Goal: Transaction & Acquisition: Purchase product/service

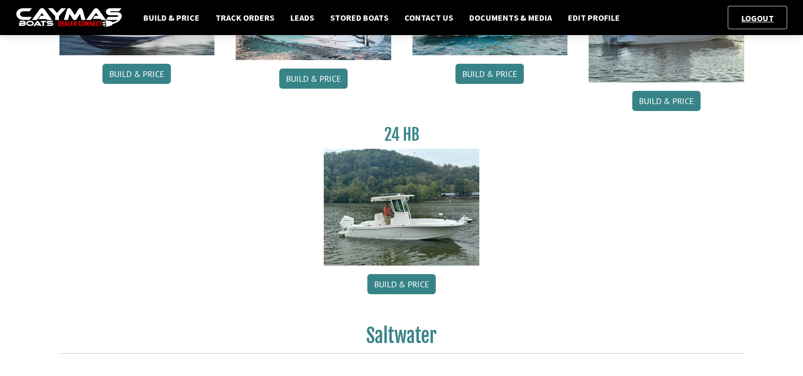
scroll to position [212, 0]
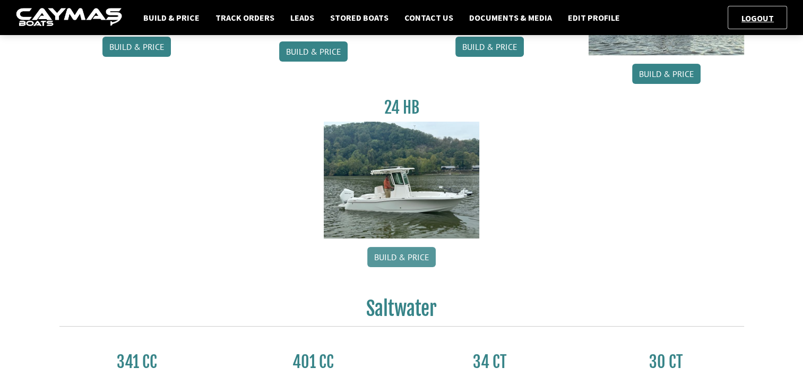
click at [395, 258] on link "Build & Price" at bounding box center [401, 257] width 68 height 20
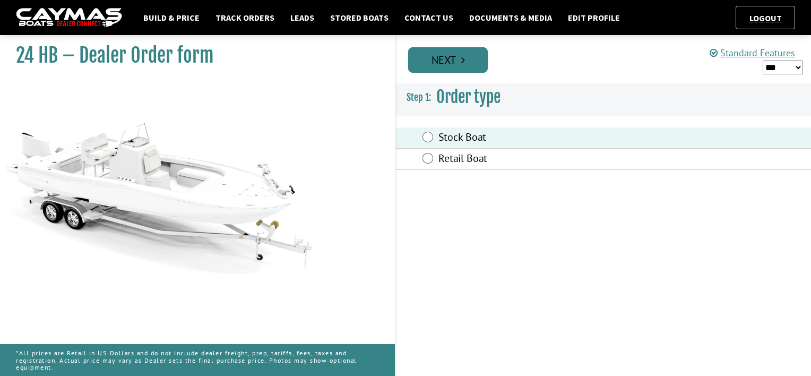
click at [452, 65] on link "Next" at bounding box center [448, 59] width 80 height 25
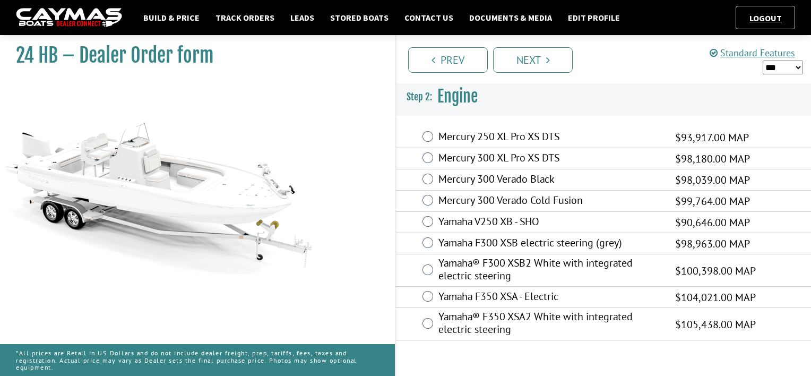
click at [797, 66] on select "*** ****** ******" at bounding box center [782, 67] width 40 height 14
select select "*"
click at [762, 60] on select "*** ****** ******" at bounding box center [782, 67] width 40 height 14
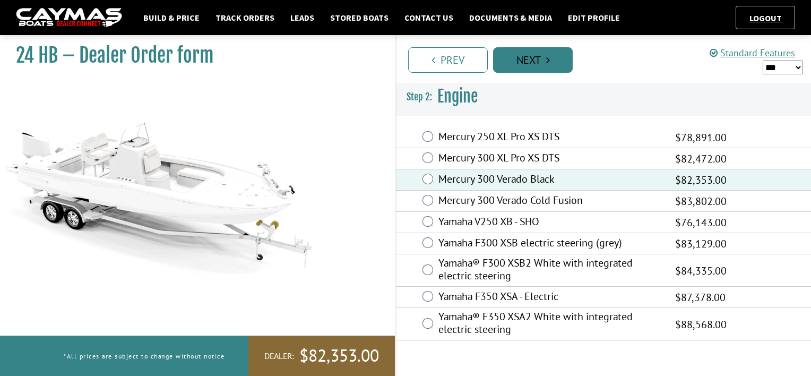
click at [538, 60] on link "Next" at bounding box center [533, 59] width 80 height 25
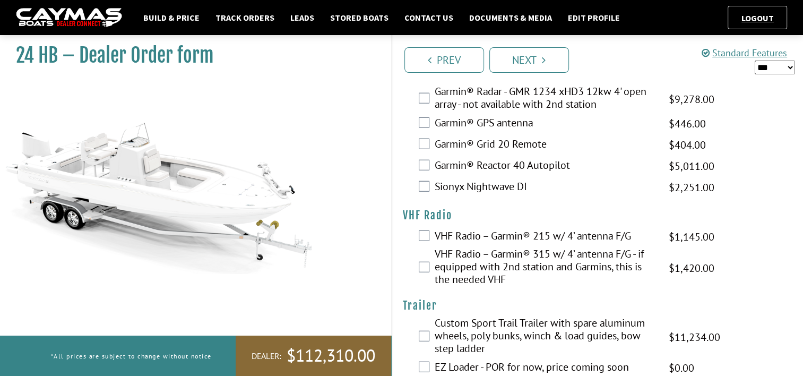
scroll to position [2698, 0]
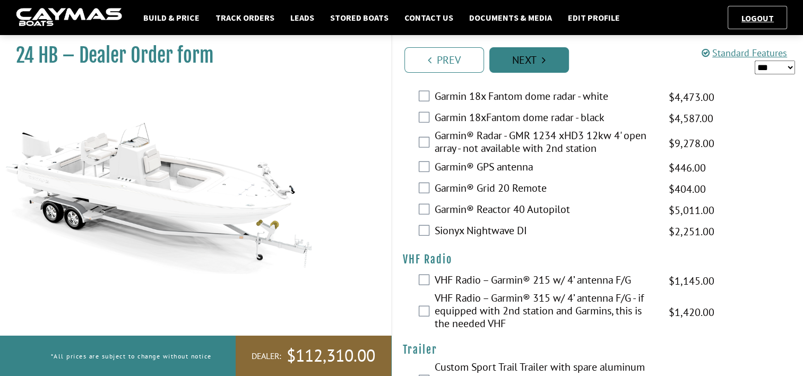
click at [536, 63] on link "Next" at bounding box center [529, 59] width 80 height 25
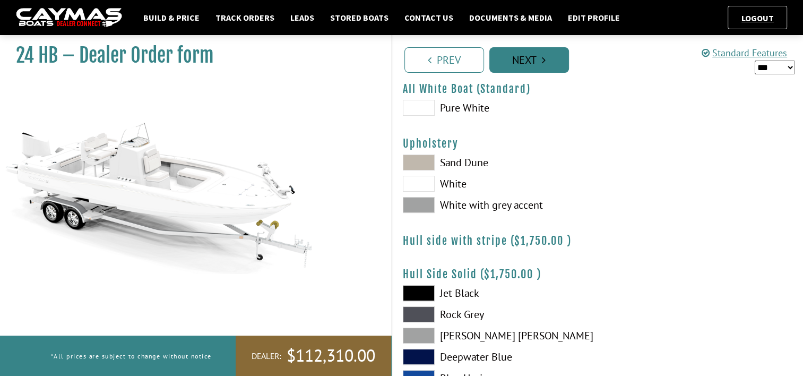
scroll to position [0, 0]
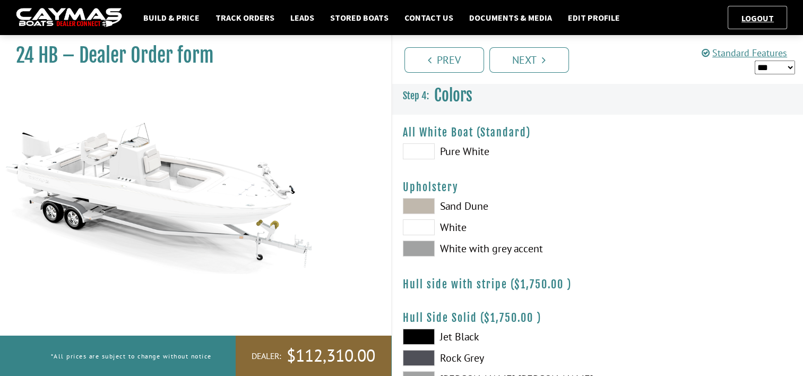
click at [421, 206] on span at bounding box center [419, 206] width 32 height 16
click at [422, 250] on span at bounding box center [419, 248] width 32 height 16
click at [421, 205] on span at bounding box center [419, 206] width 32 height 16
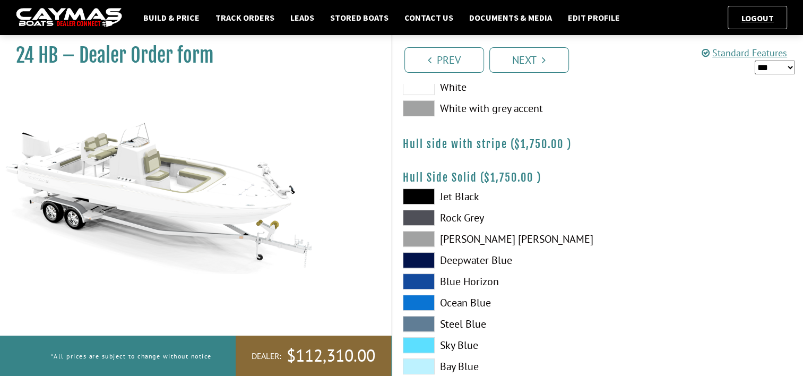
scroll to position [159, 0]
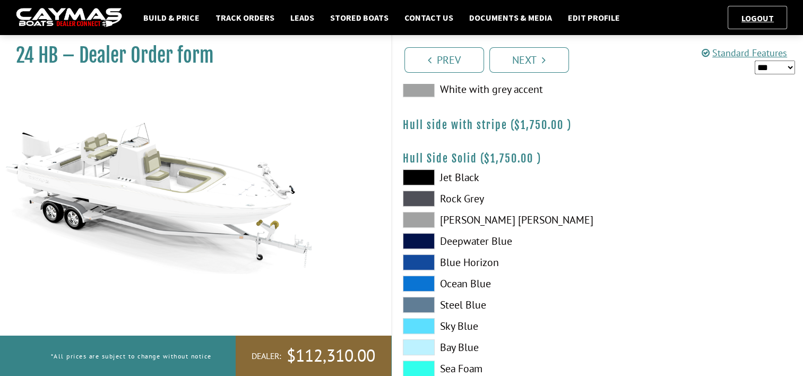
click at [431, 177] on span at bounding box center [419, 177] width 32 height 16
click at [414, 236] on span at bounding box center [419, 241] width 32 height 16
click at [416, 278] on span at bounding box center [419, 283] width 32 height 16
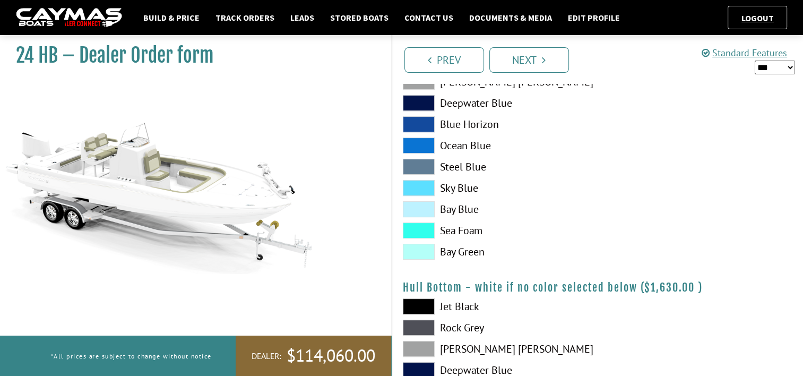
scroll to position [318, 0]
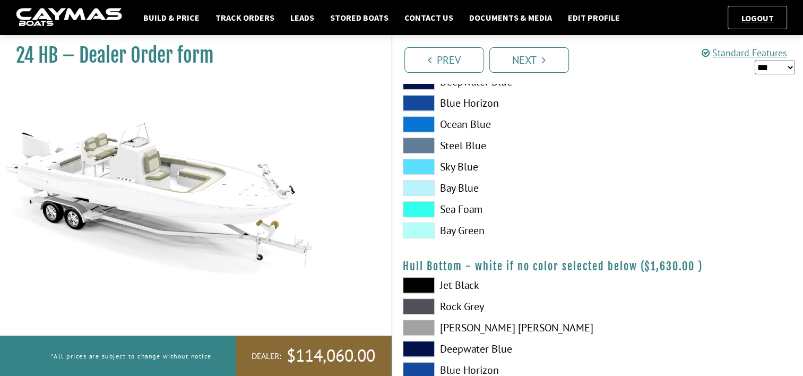
click at [427, 231] on span at bounding box center [419, 230] width 32 height 16
click at [425, 285] on span at bounding box center [419, 285] width 32 height 16
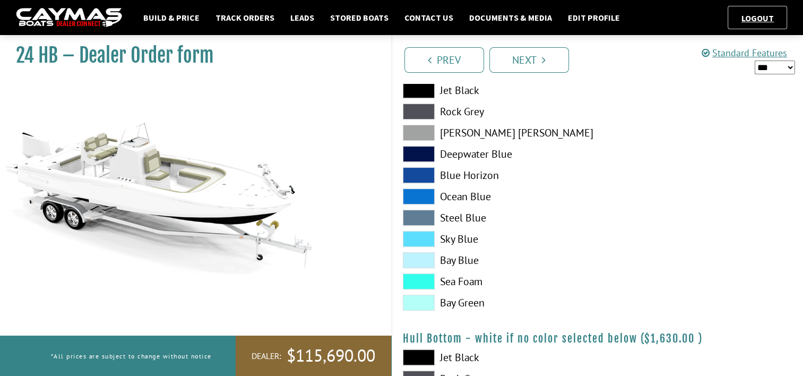
scroll to position [212, 0]
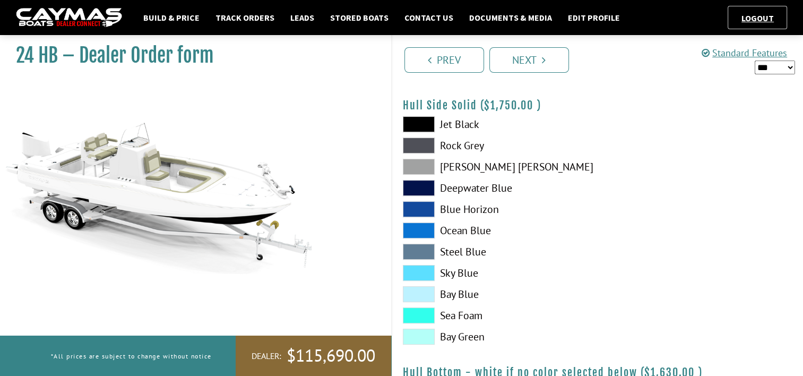
click at [424, 117] on span at bounding box center [419, 124] width 32 height 16
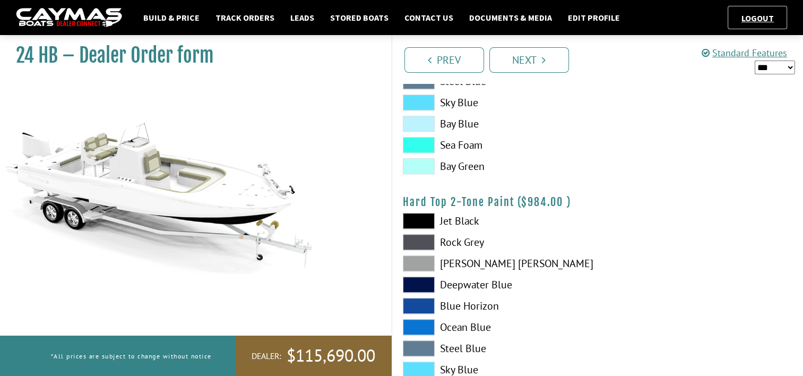
scroll to position [690, 0]
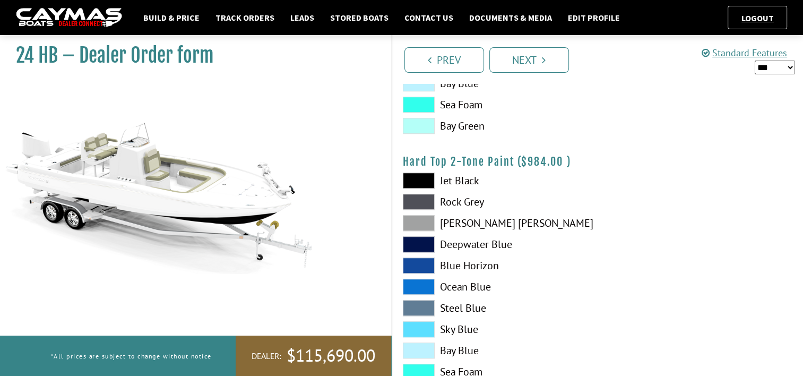
click at [414, 179] on span at bounding box center [419, 180] width 32 height 16
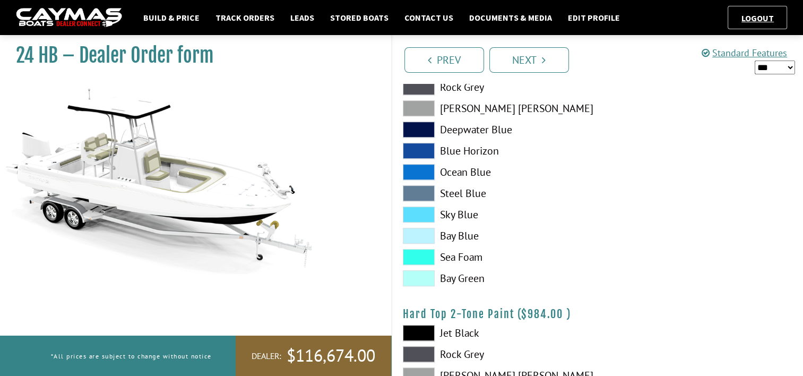
scroll to position [514, 0]
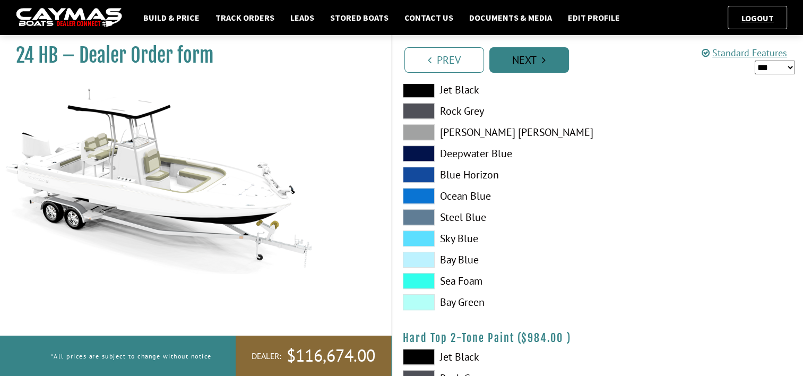
click at [530, 65] on link "Next" at bounding box center [529, 59] width 80 height 25
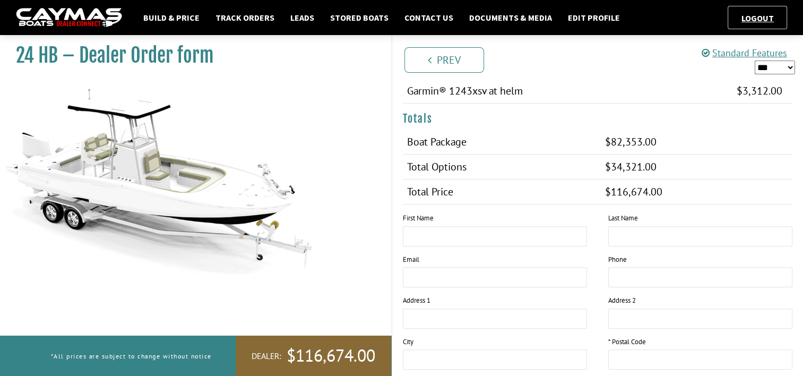
scroll to position [790, 0]
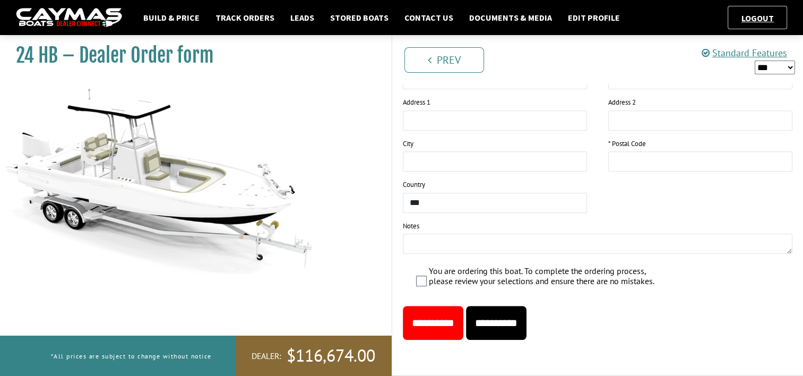
click at [508, 319] on input "**********" at bounding box center [496, 323] width 60 height 34
click at [176, 18] on link "Build & Price" at bounding box center [171, 18] width 67 height 14
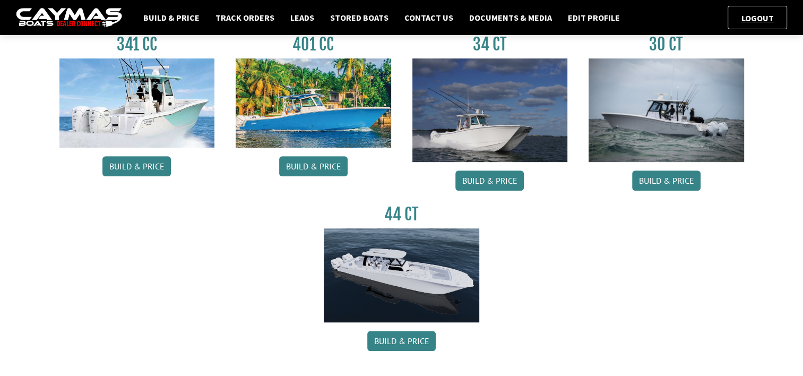
scroll to position [530, 0]
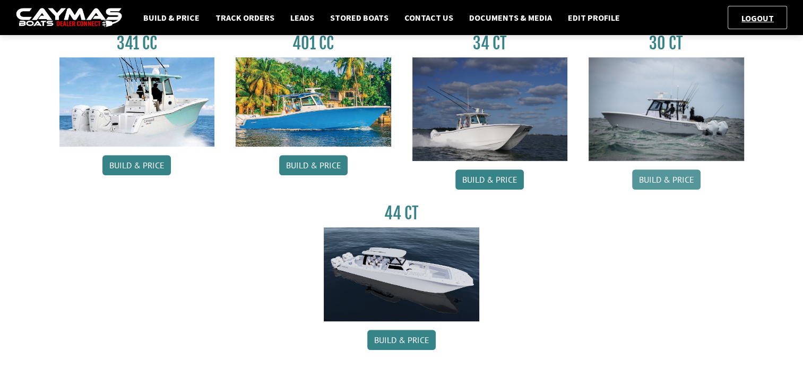
click at [663, 179] on link "Build & Price" at bounding box center [666, 179] width 68 height 20
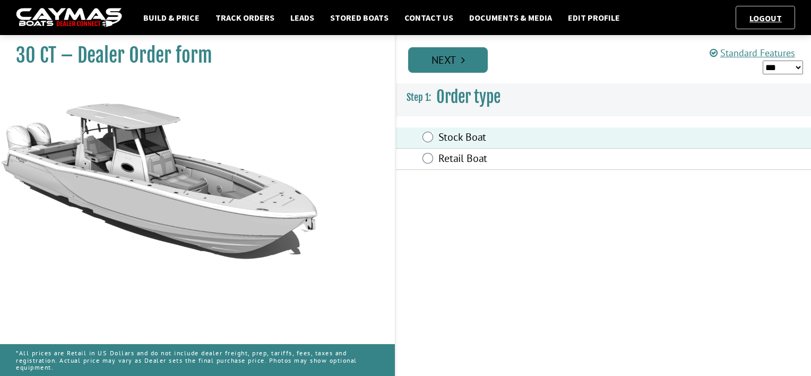
click at [451, 58] on link "Next" at bounding box center [448, 59] width 80 height 25
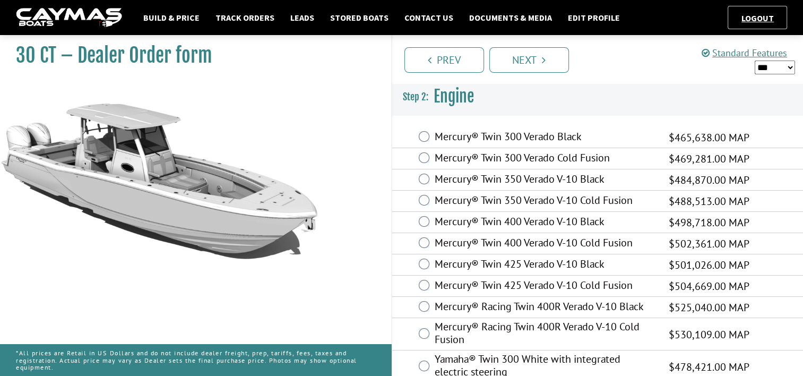
scroll to position [48, 0]
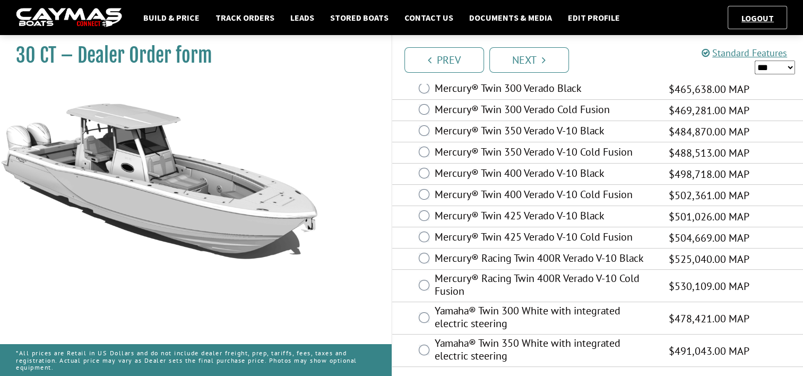
click at [789, 68] on select "*** ****** ******" at bounding box center [774, 67] width 40 height 14
select select "*"
click at [754, 60] on select "*** ****** ******" at bounding box center [774, 67] width 40 height 14
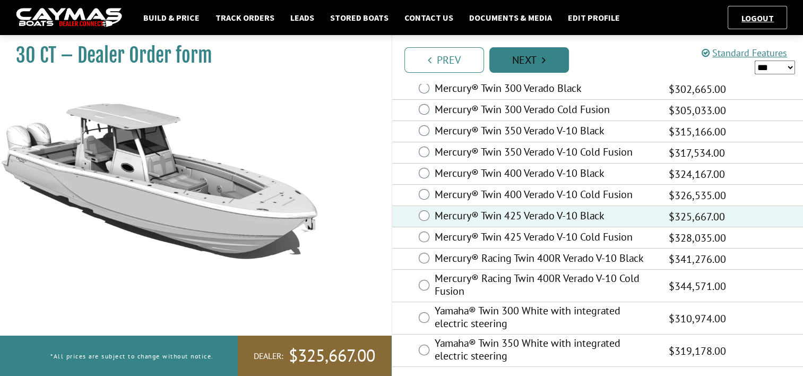
click at [534, 55] on link "Next" at bounding box center [529, 59] width 80 height 25
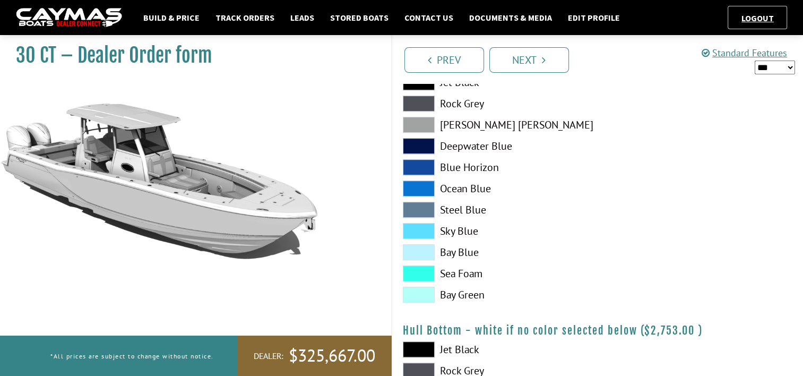
scroll to position [477, 0]
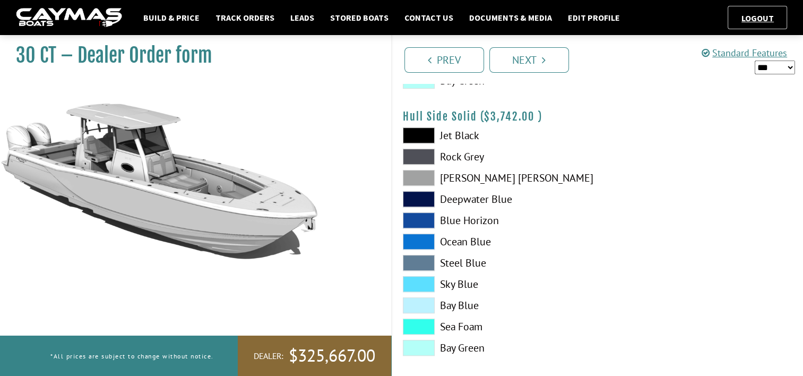
click at [427, 133] on span at bounding box center [419, 135] width 32 height 16
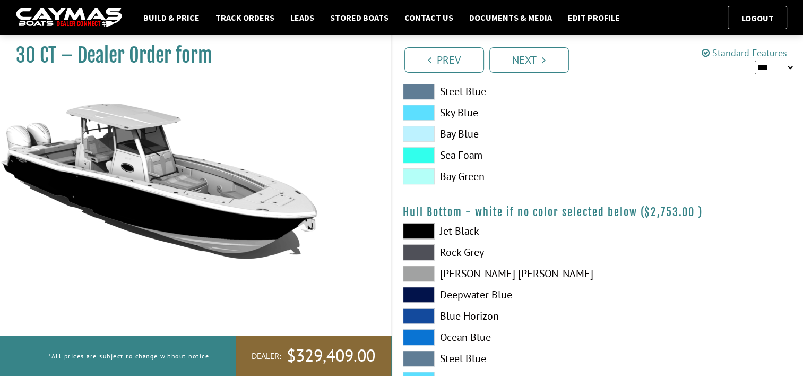
scroll to position [690, 0]
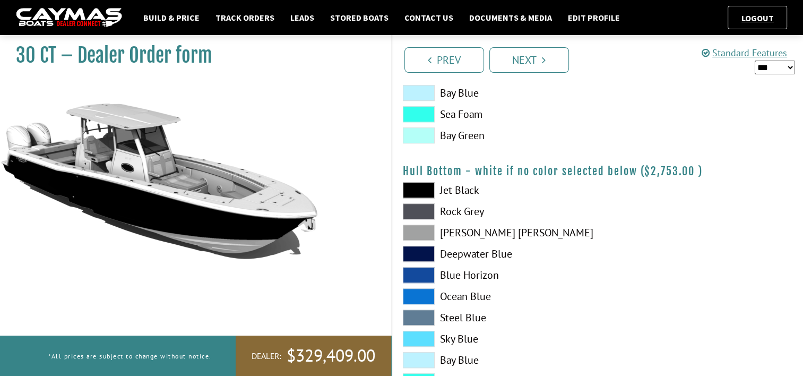
click at [424, 190] on span at bounding box center [419, 190] width 32 height 16
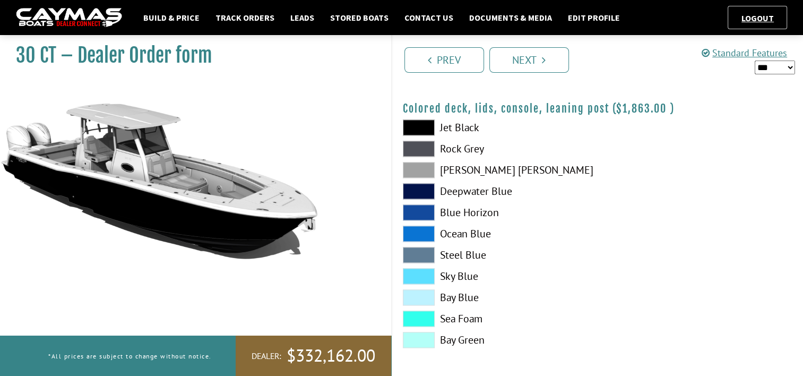
scroll to position [1288, 0]
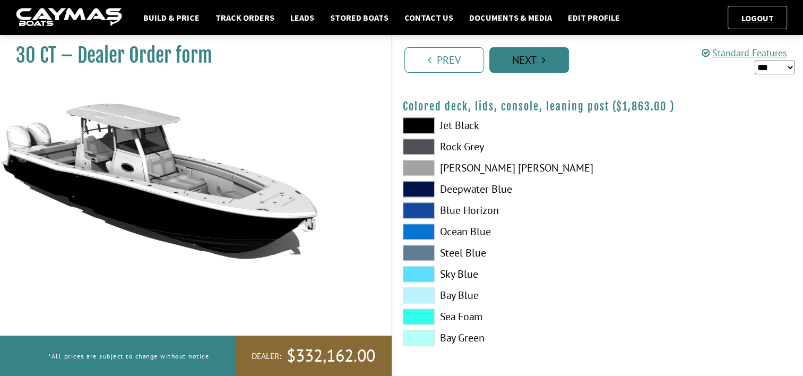
click at [536, 61] on link "Next" at bounding box center [529, 59] width 80 height 25
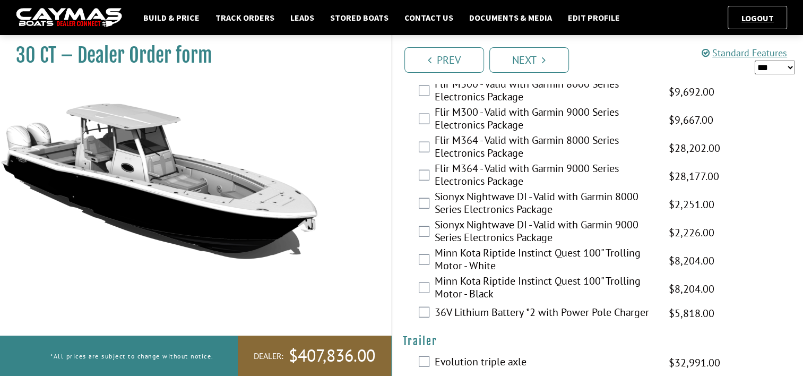
scroll to position [2598, 0]
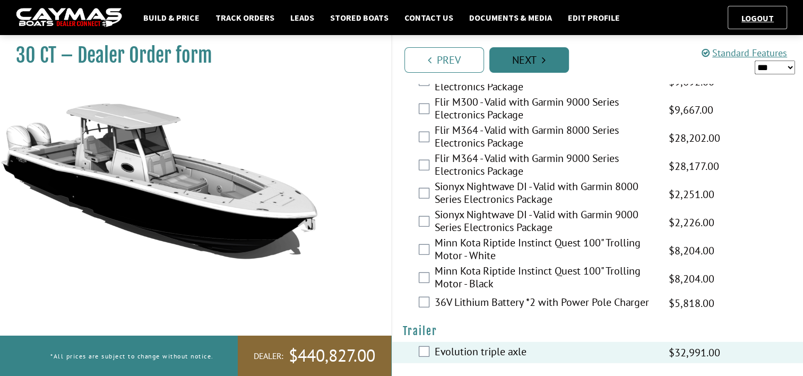
click at [549, 63] on link "Next" at bounding box center [529, 59] width 80 height 25
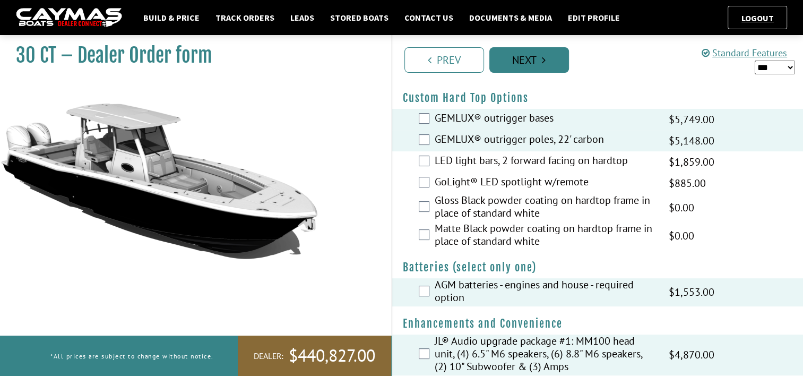
scroll to position [37, 0]
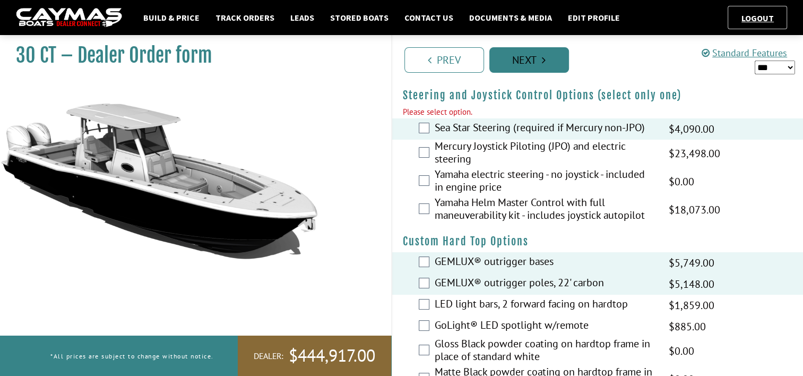
click at [533, 64] on link "Next" at bounding box center [529, 59] width 80 height 25
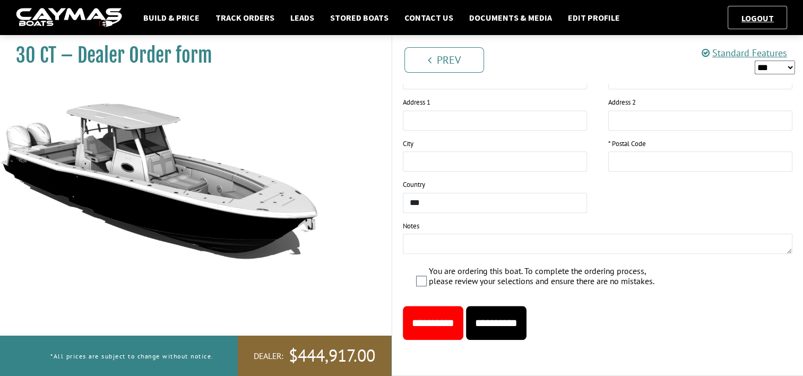
scroll to position [1120, 0]
click at [519, 320] on input "**********" at bounding box center [496, 323] width 60 height 34
click at [176, 21] on link "Build & Price" at bounding box center [171, 18] width 67 height 14
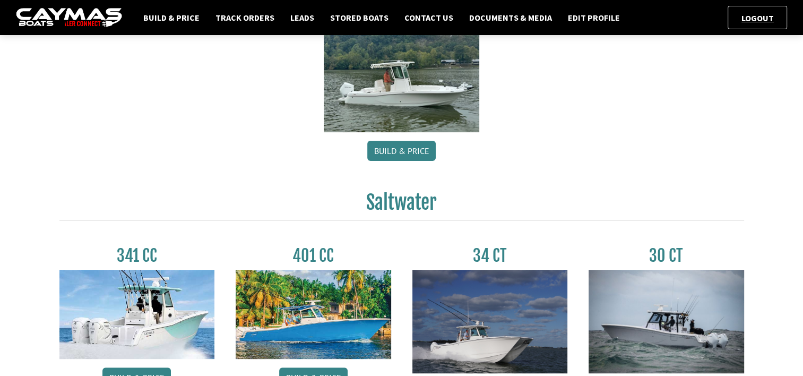
scroll to position [371, 0]
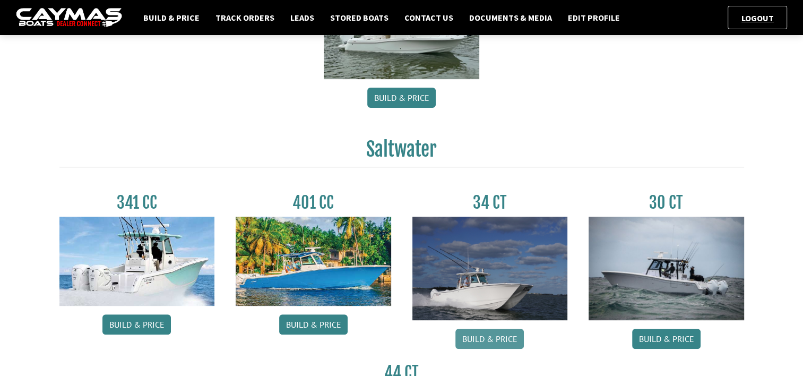
click at [492, 339] on link "Build & Price" at bounding box center [489, 338] width 68 height 20
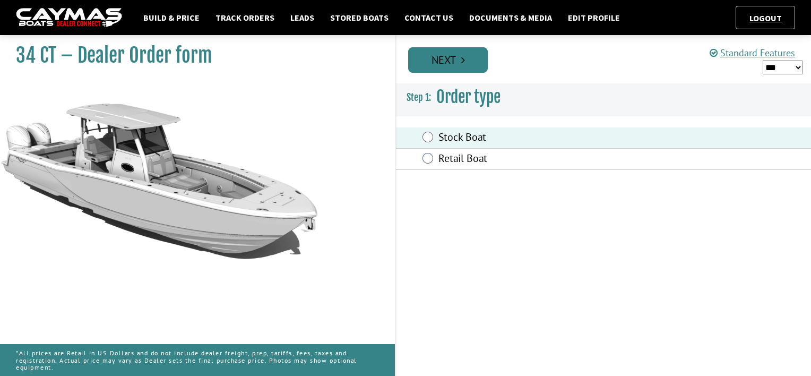
click at [473, 53] on link "Next" at bounding box center [448, 59] width 80 height 25
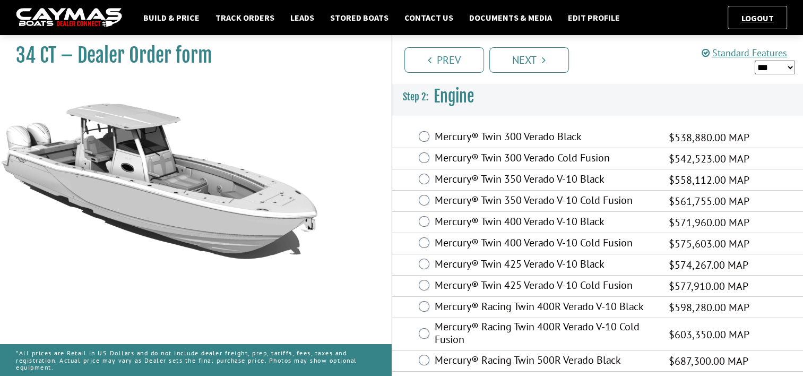
click at [790, 68] on select "*** ****** ******" at bounding box center [774, 67] width 40 height 14
select select "*"
click at [754, 60] on select "*** ****** ******" at bounding box center [774, 67] width 40 height 14
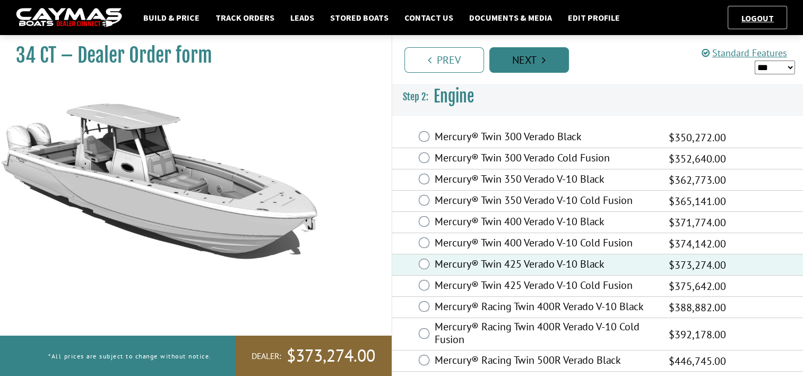
click at [541, 64] on link "Next" at bounding box center [529, 59] width 80 height 25
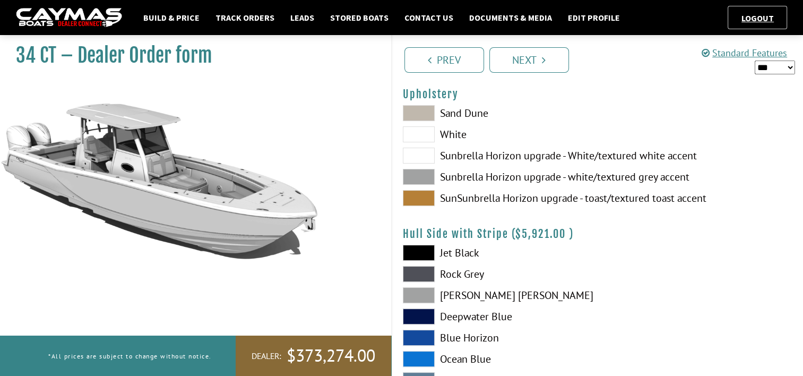
scroll to position [106, 0]
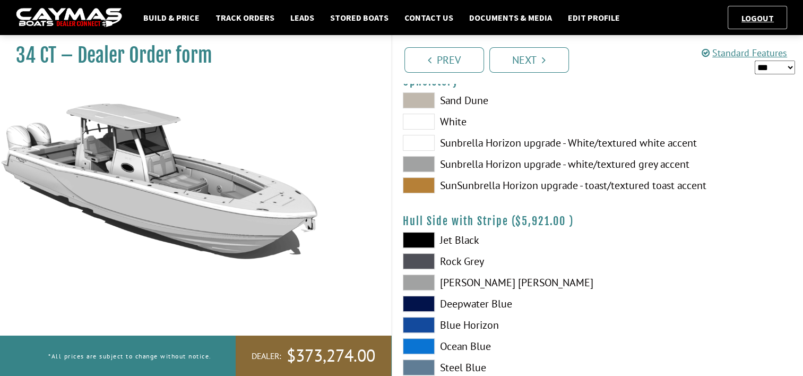
click at [420, 234] on span at bounding box center [419, 240] width 32 height 16
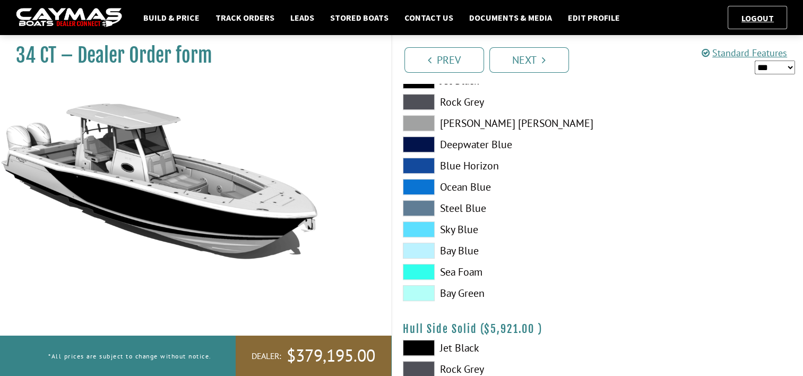
scroll to position [265, 0]
click at [416, 347] on span at bounding box center [419, 348] width 32 height 16
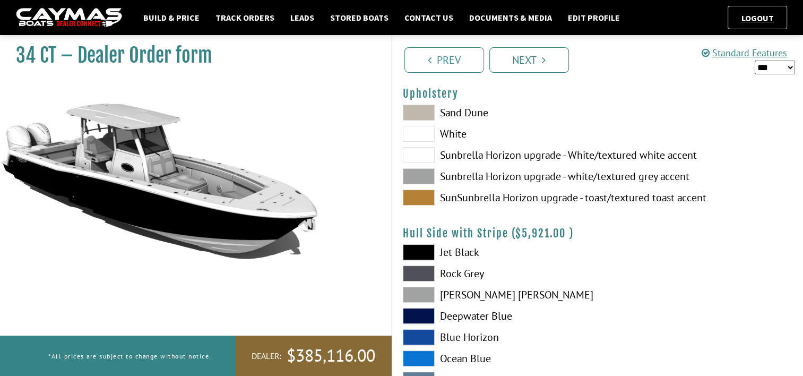
scroll to position [53, 0]
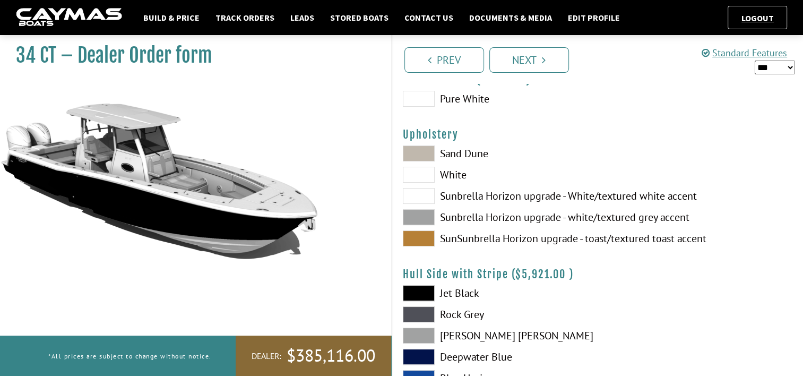
click at [430, 151] on span at bounding box center [419, 153] width 32 height 16
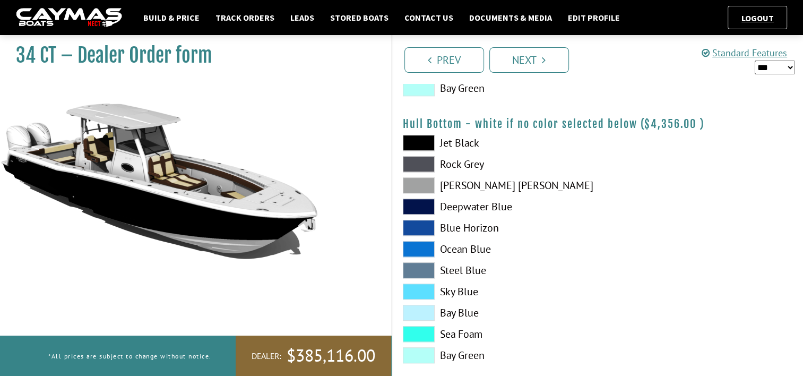
scroll to position [743, 0]
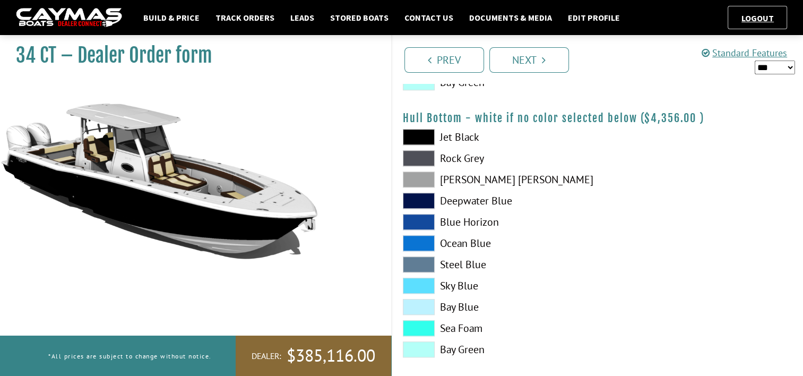
click at [426, 134] on span at bounding box center [419, 137] width 32 height 16
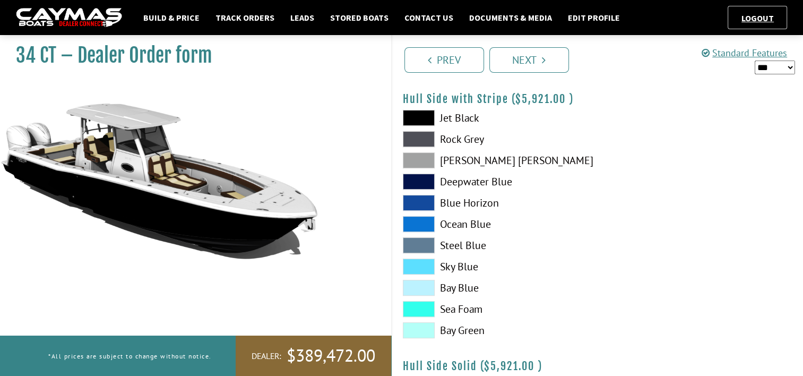
scroll to position [212, 0]
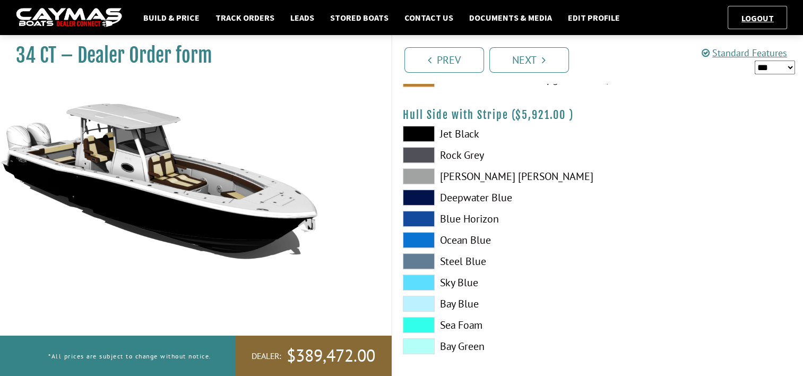
click at [424, 133] on span at bounding box center [419, 134] width 32 height 16
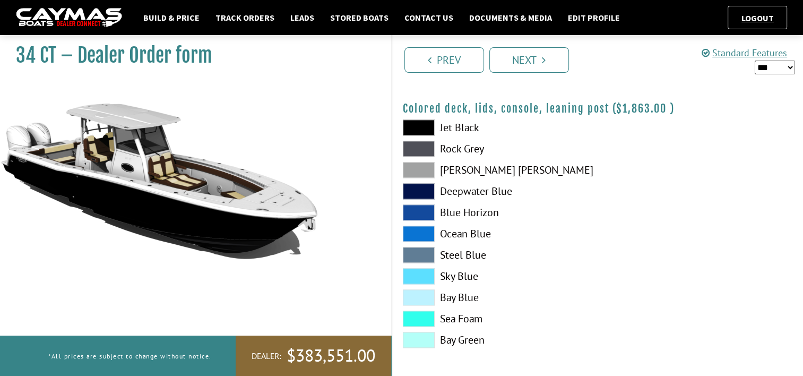
scroll to position [1288, 0]
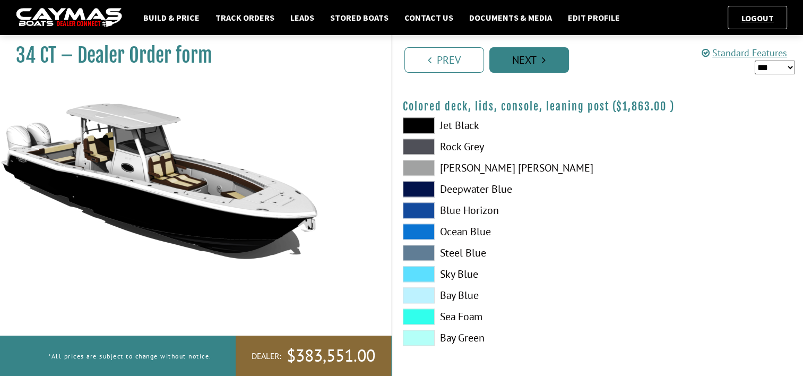
click at [526, 61] on link "Next" at bounding box center [529, 59] width 80 height 25
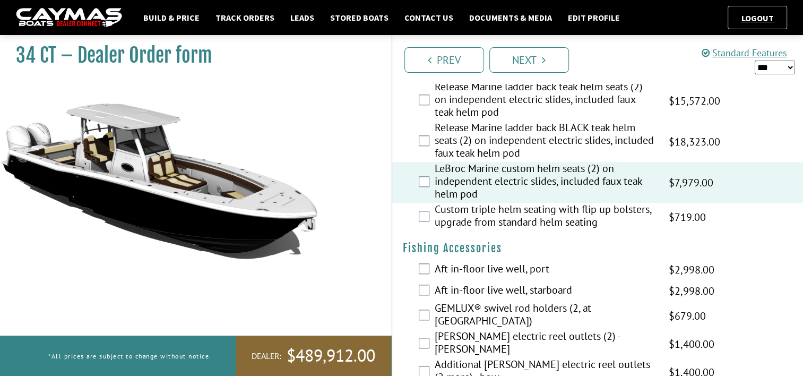
scroll to position [997, 0]
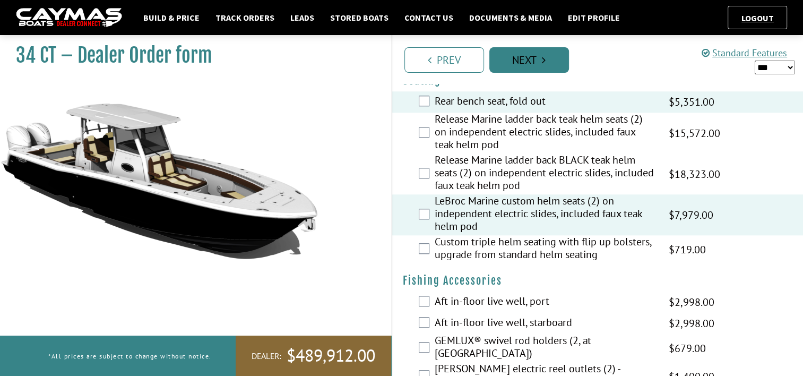
click at [535, 65] on link "Next" at bounding box center [529, 59] width 80 height 25
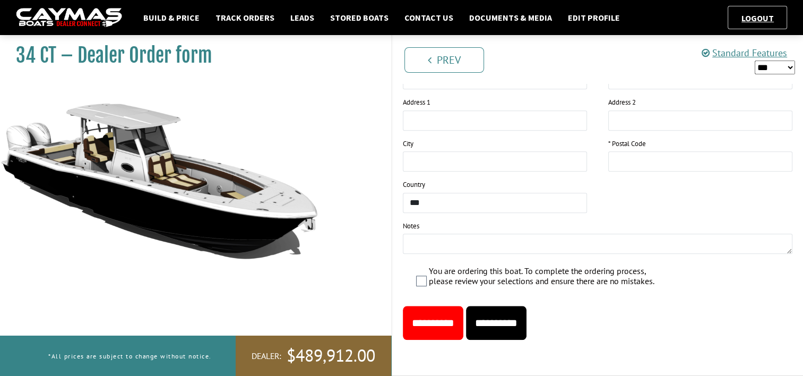
scroll to position [971, 0]
click at [511, 324] on input "**********" at bounding box center [496, 323] width 60 height 34
click at [332, 16] on link "Stored Boats" at bounding box center [359, 18] width 69 height 14
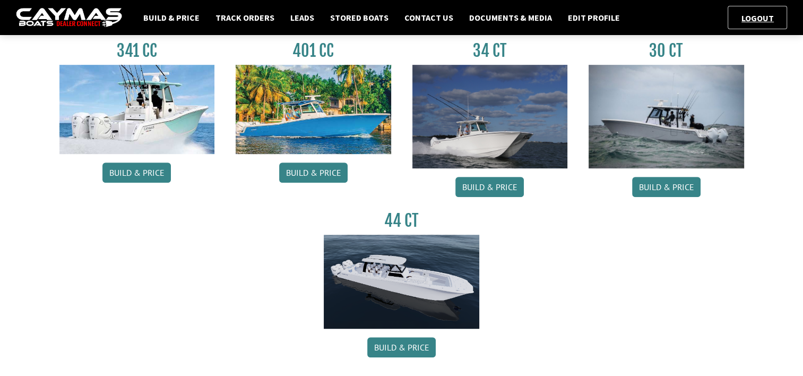
scroll to position [530, 0]
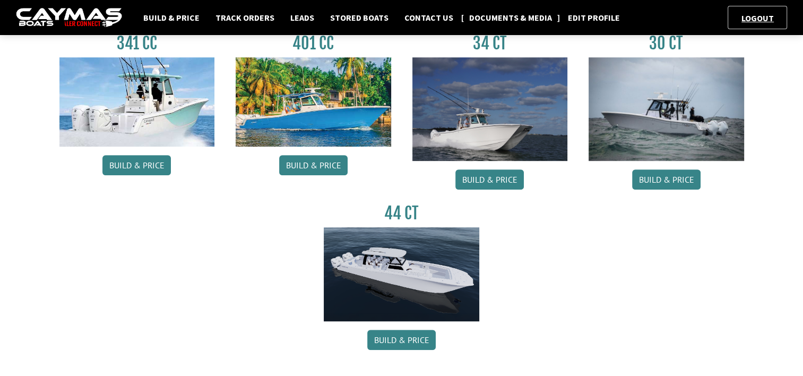
click at [501, 19] on link "Documents & Media" at bounding box center [510, 18] width 93 height 14
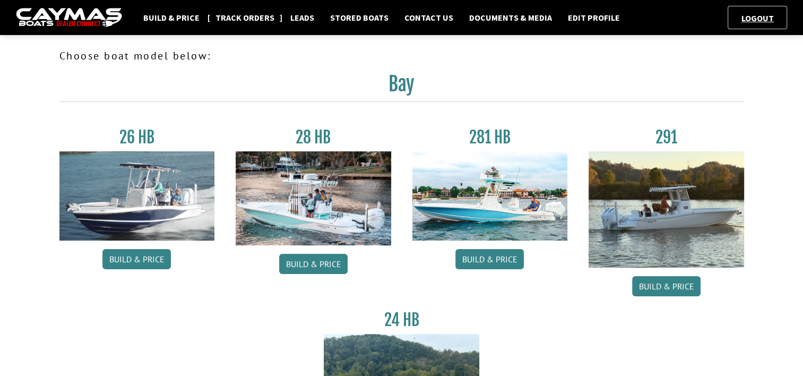
click at [252, 19] on link "Track Orders" at bounding box center [244, 18] width 69 height 14
